Goal: Check status: Check status

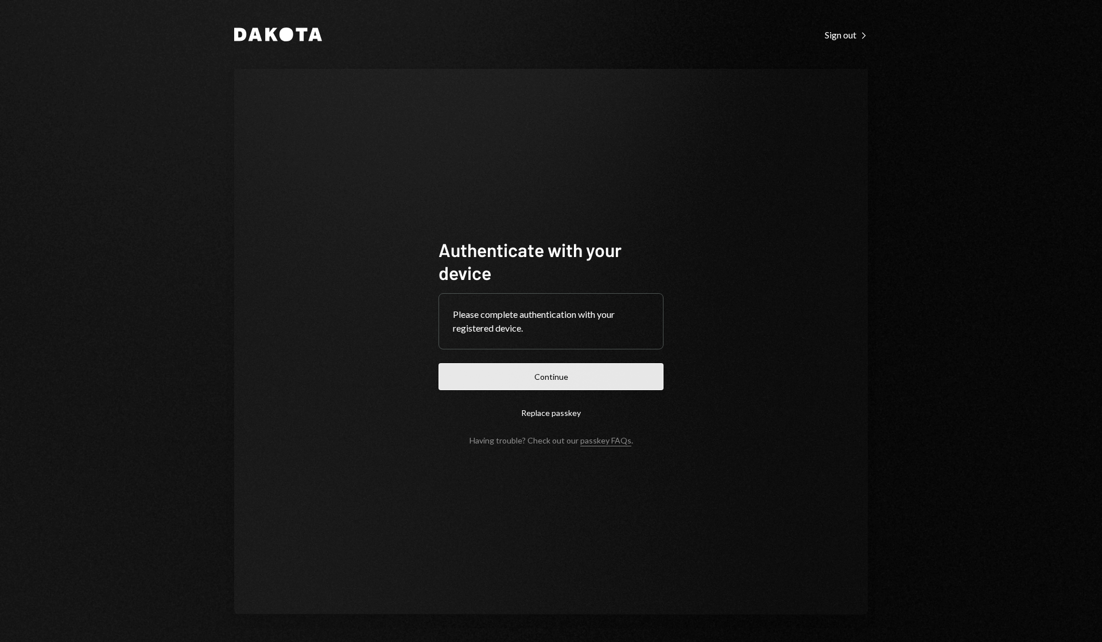
click at [540, 385] on button "Continue" at bounding box center [550, 376] width 225 height 27
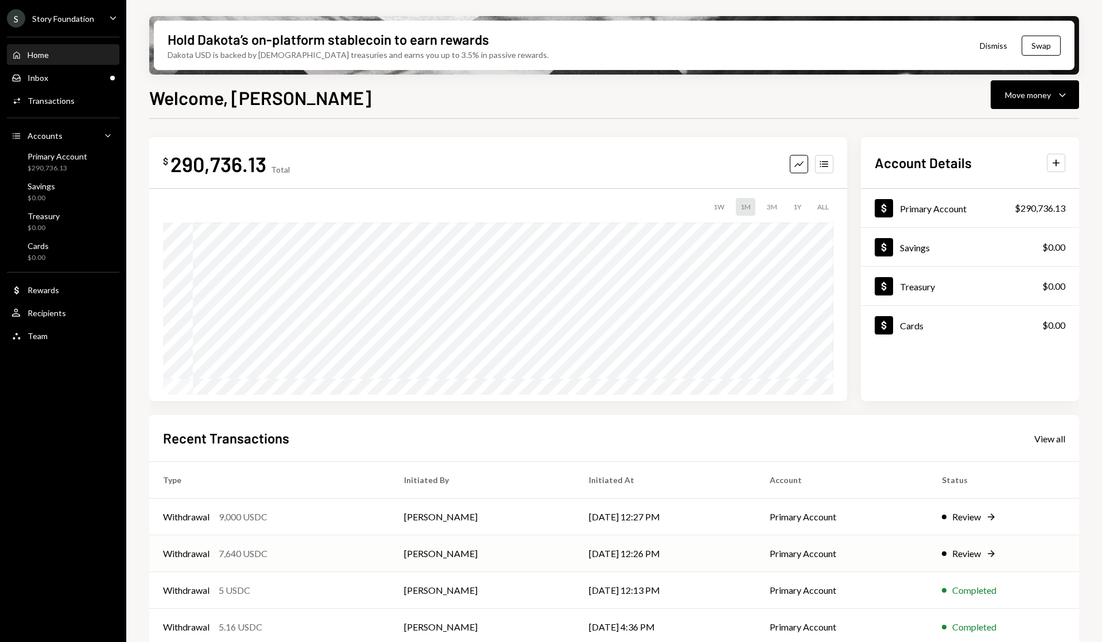
click at [976, 552] on div "Review" at bounding box center [966, 554] width 29 height 14
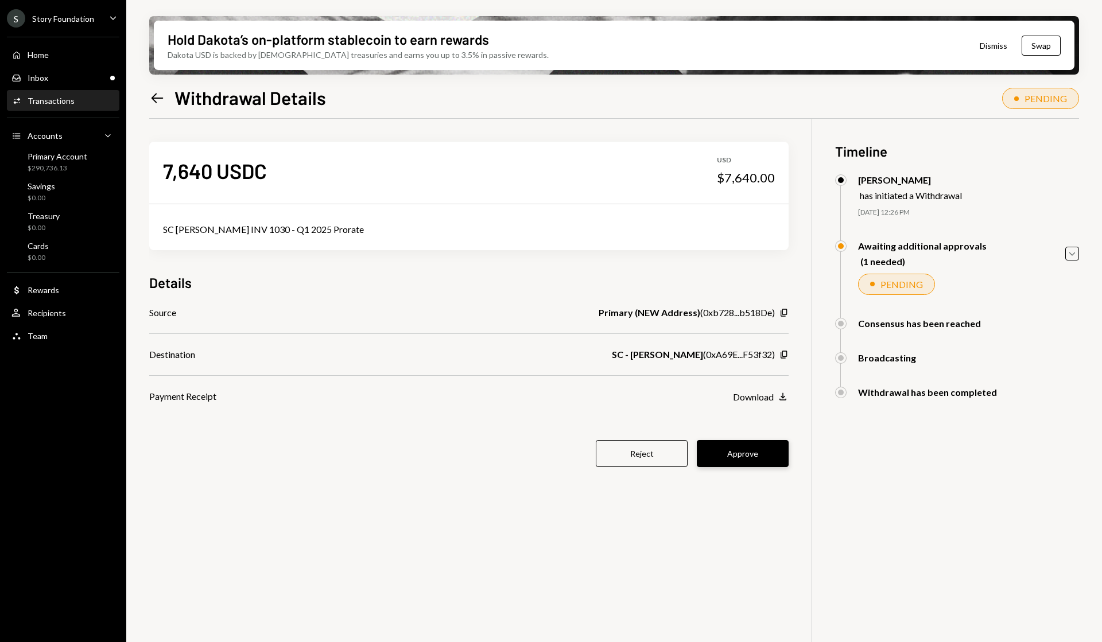
click at [732, 451] on button "Approve" at bounding box center [743, 453] width 92 height 27
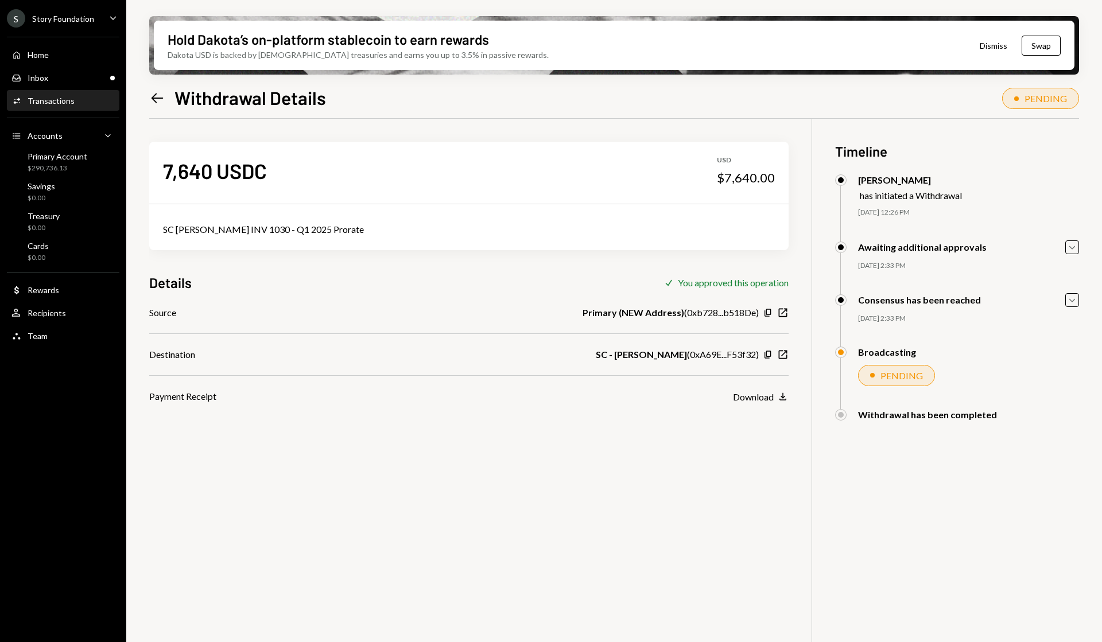
click at [151, 92] on icon "Left Arrow" at bounding box center [157, 98] width 16 height 16
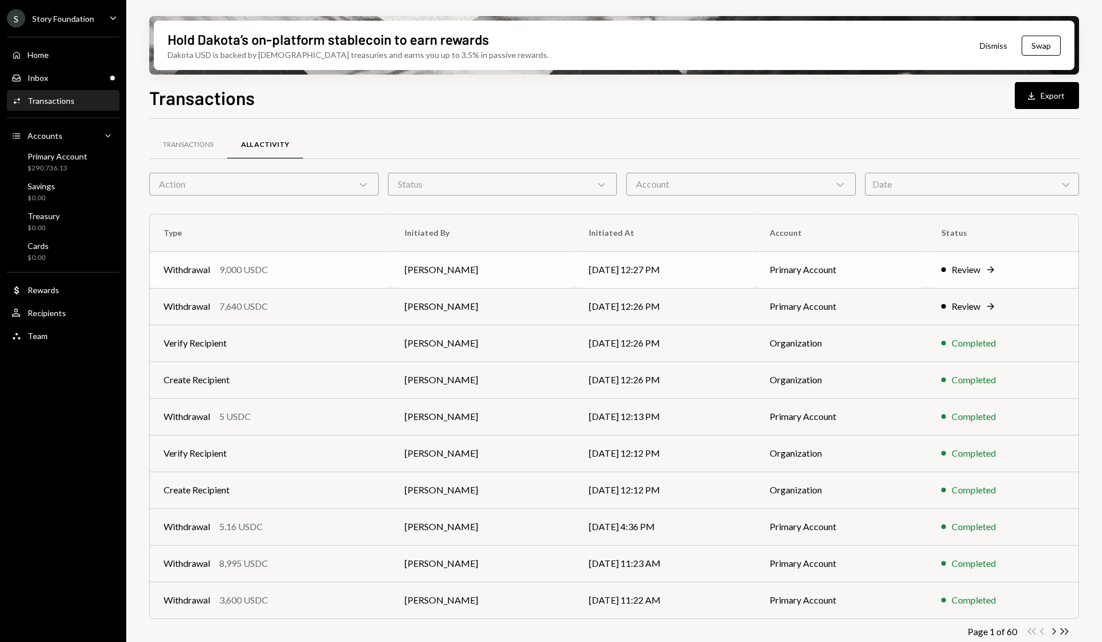
click at [975, 283] on td "Review Right Arrow" at bounding box center [1002, 269] width 151 height 37
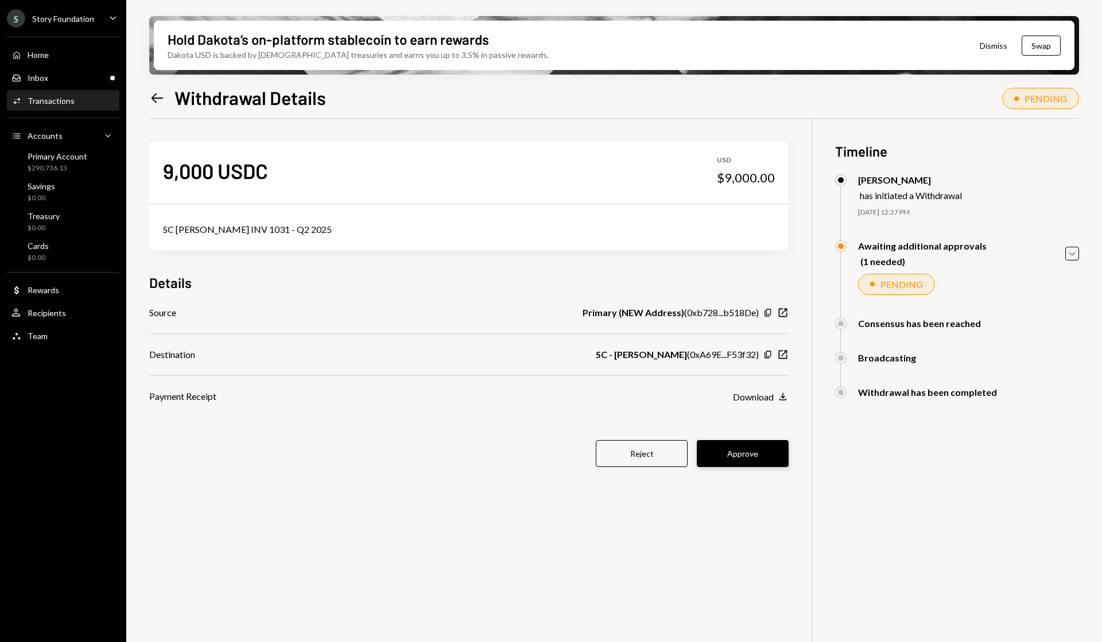
click at [740, 462] on button "Approve" at bounding box center [743, 453] width 92 height 27
